Goal: Transaction & Acquisition: Purchase product/service

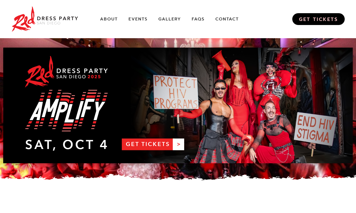
click at [316, 21] on link "GET TICKETS" at bounding box center [318, 19] width 52 height 12
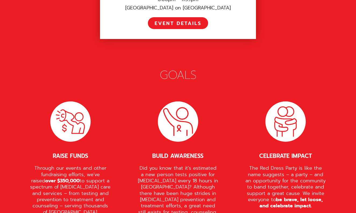
scroll to position [866, 0]
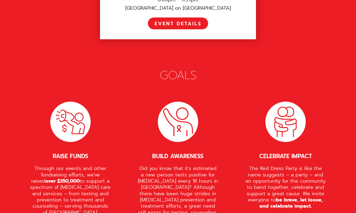
click at [238, 69] on div "Red Dress Party [GEOGRAPHIC_DATA] is a whimsical fundraising event where everyo…" at bounding box center [177, 66] width 349 height 881
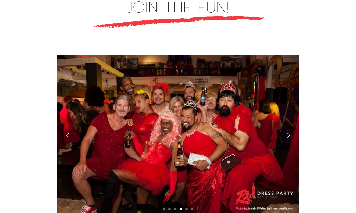
scroll to position [1483, 0]
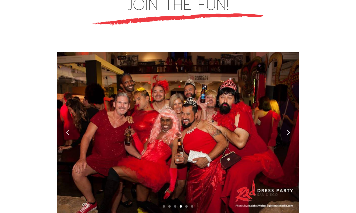
click at [289, 129] on div "next slide" at bounding box center [288, 132] width 6 height 6
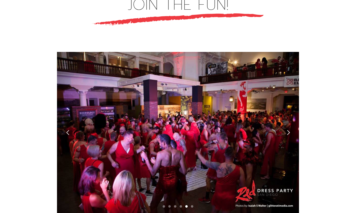
click at [289, 129] on div "next slide" at bounding box center [288, 132] width 6 height 6
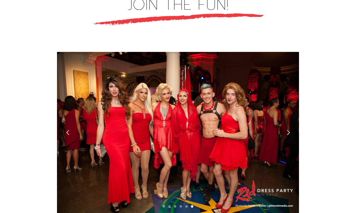
click at [288, 129] on div "next slide" at bounding box center [288, 132] width 6 height 6
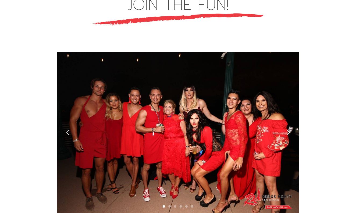
click at [288, 129] on div "next slide" at bounding box center [288, 132] width 6 height 6
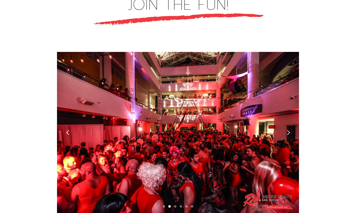
click at [288, 129] on div "next slide" at bounding box center [288, 132] width 6 height 6
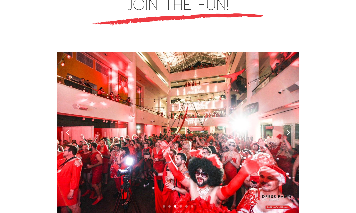
click at [288, 129] on div "next slide" at bounding box center [288, 132] width 6 height 6
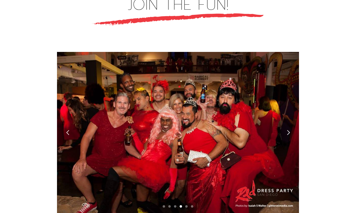
click at [288, 129] on div "next slide" at bounding box center [288, 132] width 6 height 6
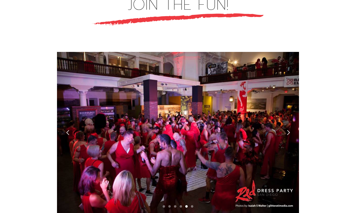
click at [288, 129] on div "next slide" at bounding box center [288, 132] width 6 height 6
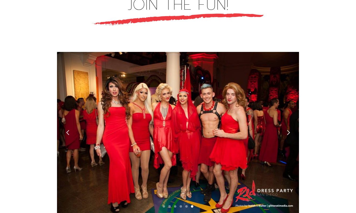
click at [288, 129] on div "next slide" at bounding box center [288, 132] width 6 height 6
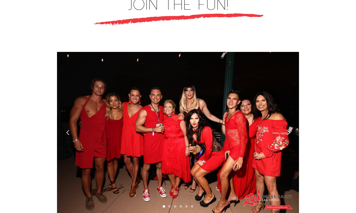
click at [288, 129] on div "next slide" at bounding box center [288, 132] width 6 height 6
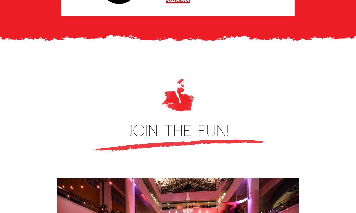
scroll to position [1339, 0]
